Goal: Task Accomplishment & Management: Use online tool/utility

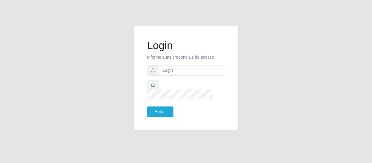
click at [179, 76] on input "text" at bounding box center [192, 70] width 66 height 10
type input "[EMAIL_ADDRESS][DOMAIN_NAME]"
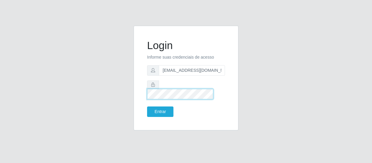
click at [147, 107] on button "Entrar" at bounding box center [160, 112] width 26 height 10
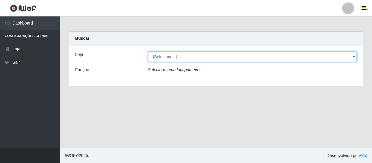
click at [353, 56] on select "[Selecione...] SuperFácil Atacado - São Gonçalo do Amarante" at bounding box center [252, 57] width 209 height 10
select select "408"
click at [148, 52] on select "[Selecione...] SuperFácil Atacado - São Gonçalo do Amarante" at bounding box center [252, 57] width 209 height 10
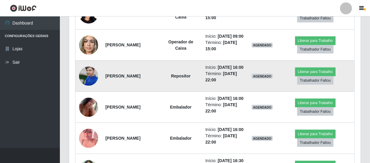
scroll to position [124, 292]
